Goal: Navigation & Orientation: Find specific page/section

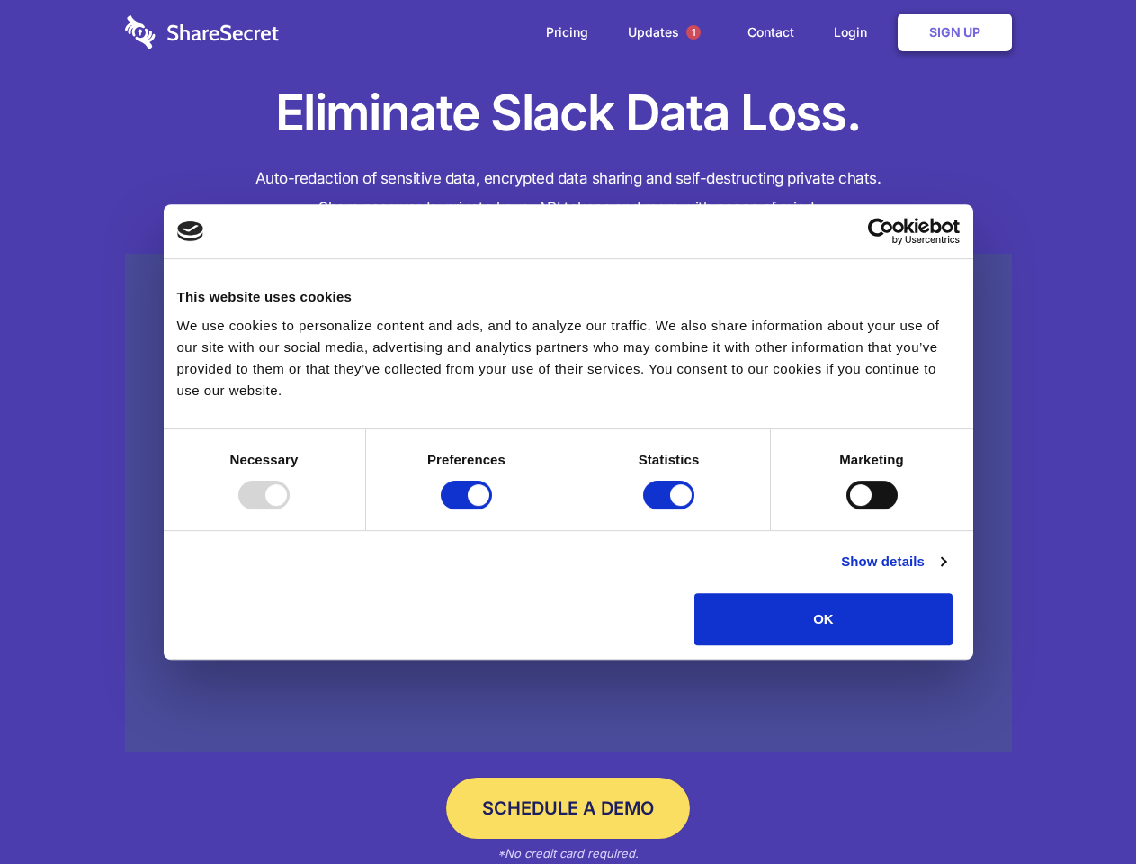
click at [290, 509] on div at bounding box center [263, 494] width 51 height 29
click at [492, 509] on input "Preferences" at bounding box center [466, 494] width 51 height 29
checkbox input "false"
click at [671, 509] on input "Statistics" at bounding box center [668, 494] width 51 height 29
checkbox input "false"
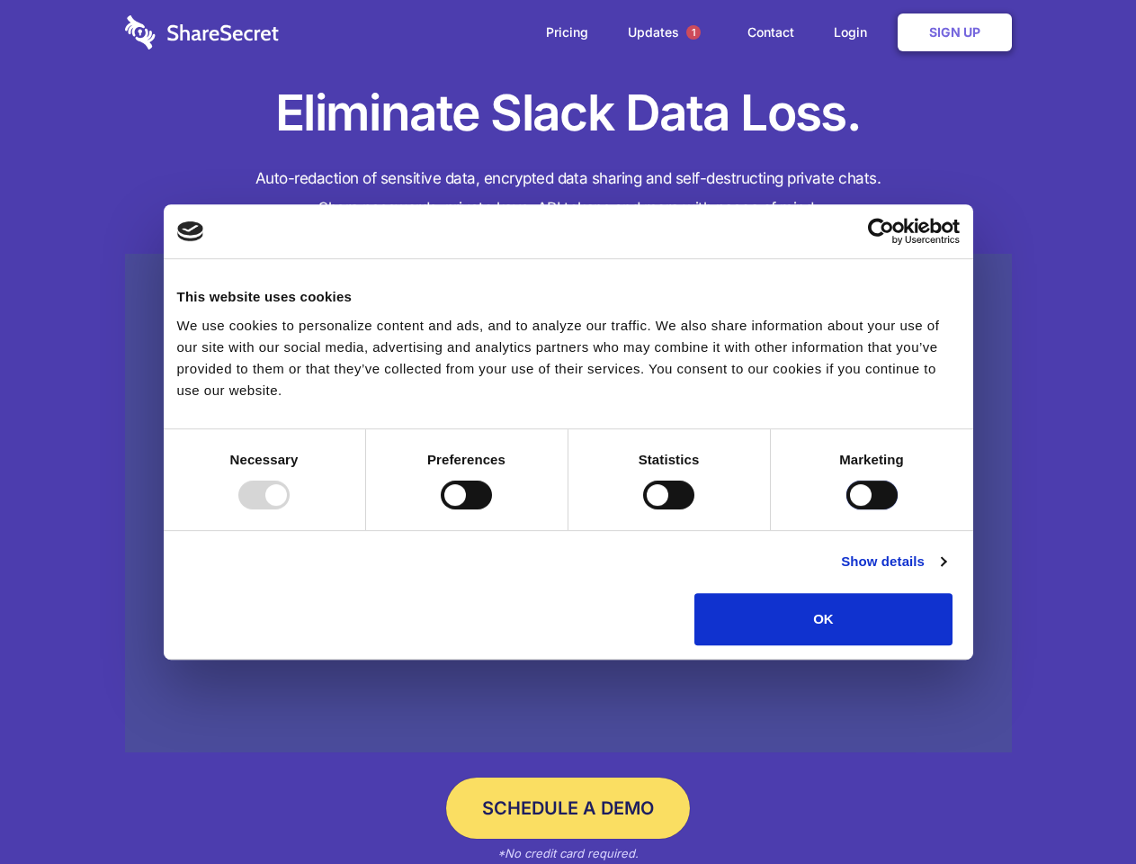
click at [846, 509] on input "Marketing" at bounding box center [871, 494] width 51 height 29
checkbox input "true"
click at [945, 572] on link "Show details" at bounding box center [893, 561] width 104 height 22
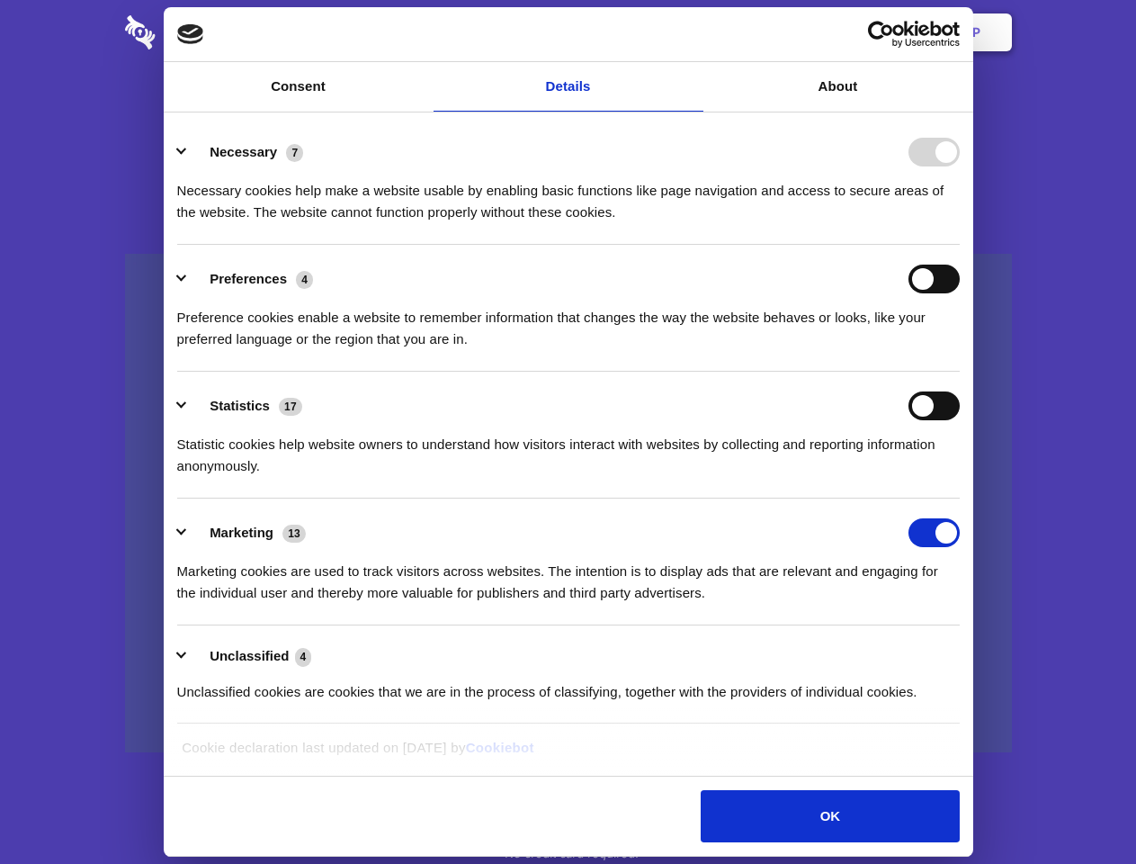
click at [960, 245] on li "Necessary 7 Necessary cookies help make a website usable by enabling basic func…" at bounding box center [568, 181] width 783 height 127
click at [693, 32] on span "1" at bounding box center [693, 32] width 14 height 14
